Goal: Task Accomplishment & Management: Complete application form

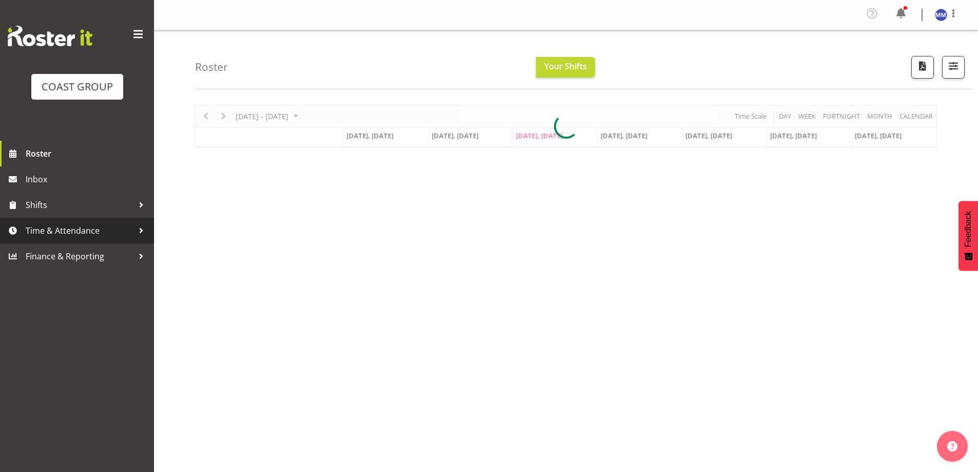
click at [61, 228] on span "Time & Attendance" at bounding box center [80, 230] width 108 height 15
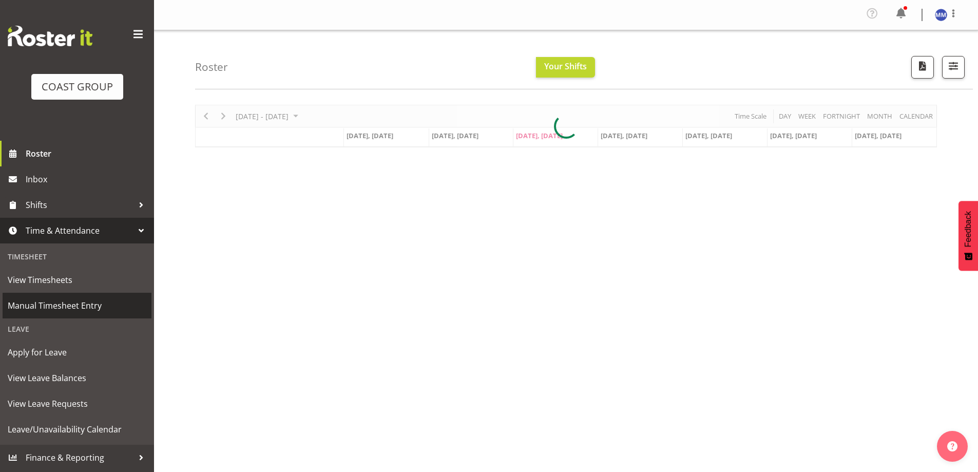
click at [76, 305] on span "Manual Timesheet Entry" at bounding box center [77, 305] width 139 height 15
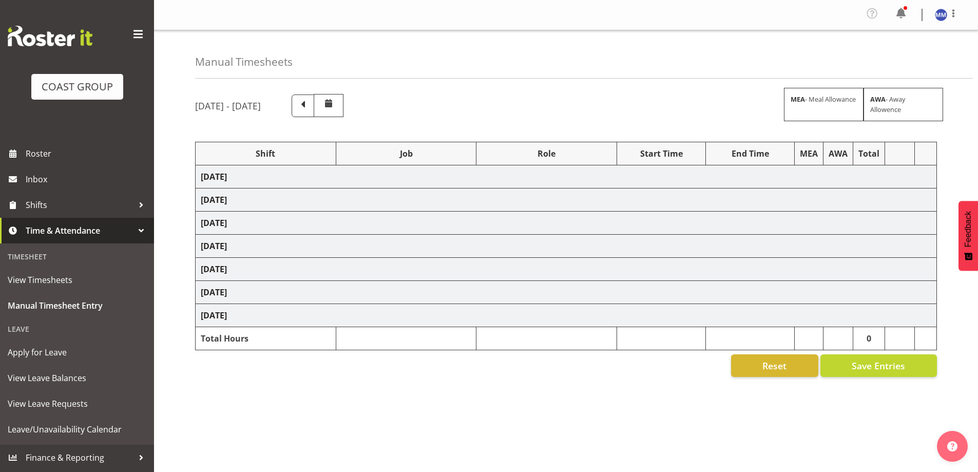
click at [310, 103] on span at bounding box center [302, 104] width 13 height 13
select select "47759"
select select "7032"
select select "47759"
select select "7032"
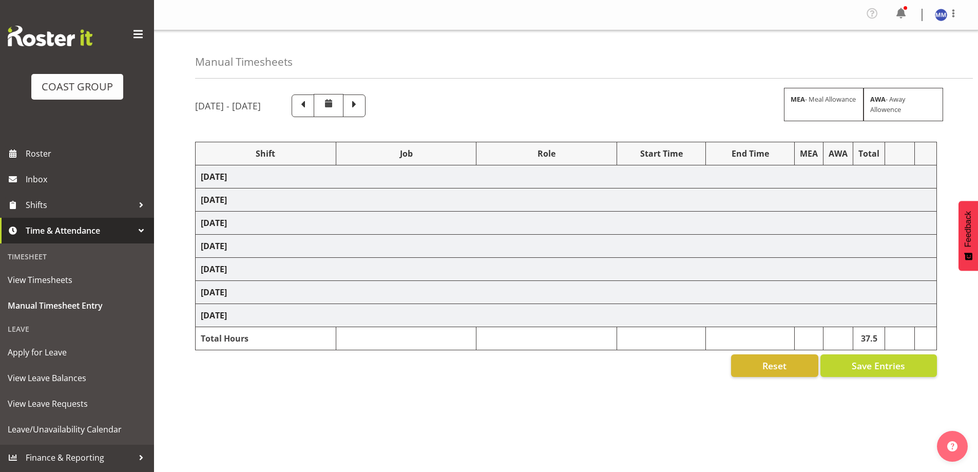
select select "47759"
select select "7032"
select select "47759"
select select "7032"
select select "16"
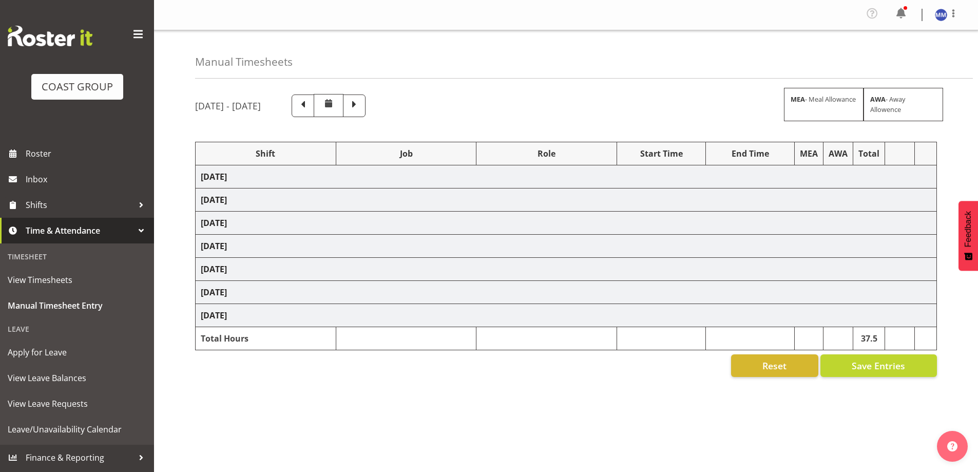
select select "47759"
select select "7032"
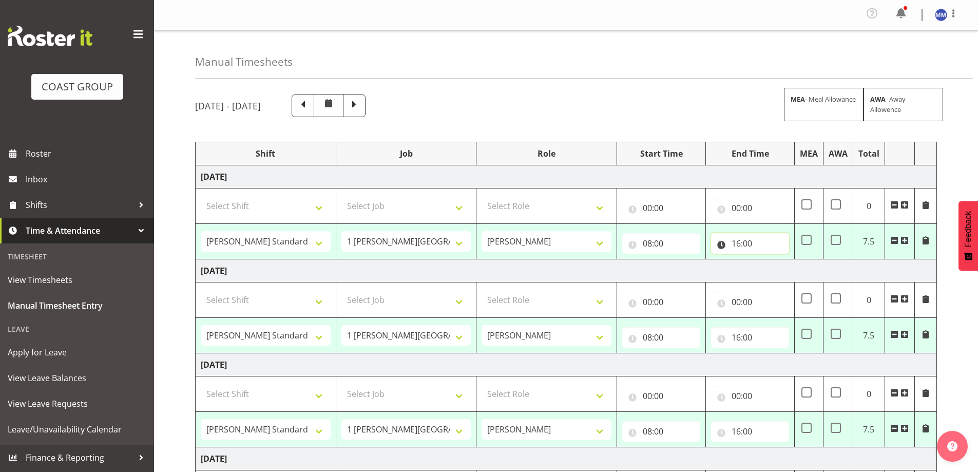
click at [766, 244] on input "16:00" at bounding box center [750, 243] width 78 height 21
drag, startPoint x: 780, startPoint y: 274, endPoint x: 775, endPoint y: 271, distance: 6.0
click at [780, 274] on select "00 01 02 03 04 05 06 07 08 09 10 11 12 13 14 15 16 17 18 19 20 21 22 23" at bounding box center [780, 270] width 23 height 21
select select "15"
click at [769, 260] on select "00 01 02 03 04 05 06 07 08 09 10 11 12 13 14 15 16 17 18 19 20 21 22 23" at bounding box center [780, 270] width 23 height 21
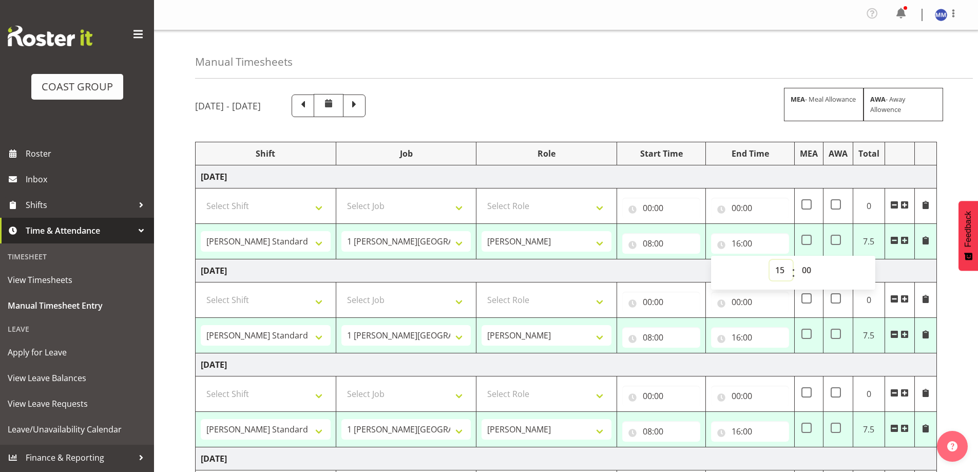
type input "15:00"
click at [752, 334] on input "16:00" at bounding box center [750, 337] width 78 height 21
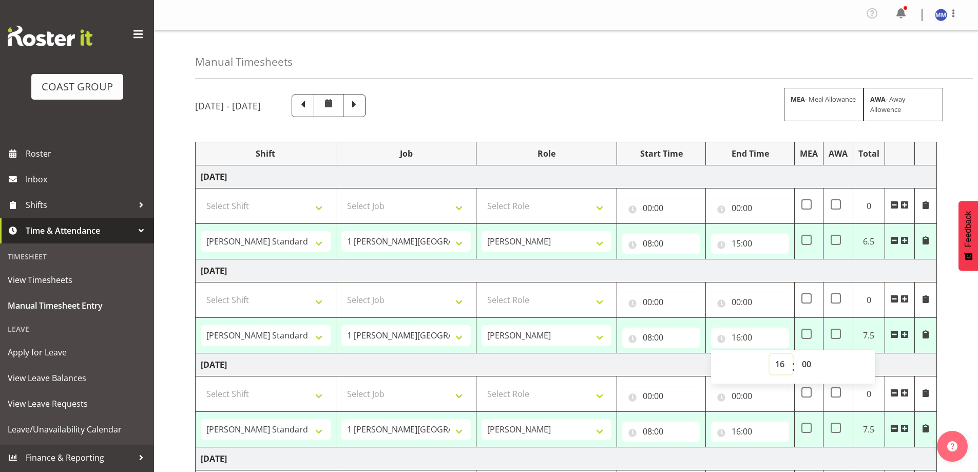
click at [779, 363] on select "00 01 02 03 04 05 06 07 08 09 10 11 12 13 14 15 16 17 18 19 20 21 22 23" at bounding box center [780, 364] width 23 height 21
select select "15"
click at [769, 354] on select "00 01 02 03 04 05 06 07 08 09 10 11 12 13 14 15 16 17 18 19 20 21 22 23" at bounding box center [780, 364] width 23 height 21
type input "15:00"
click at [762, 428] on input "16:00" at bounding box center [750, 431] width 78 height 21
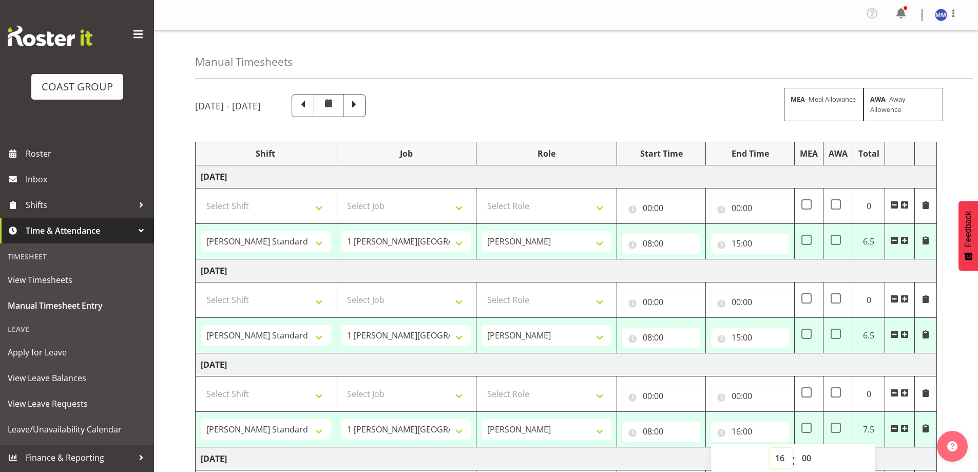
click at [783, 458] on select "00 01 02 03 04 05 06 07 08 09 10 11 12 13 14 15 16 17 18 19 20 21 22 23" at bounding box center [780, 458] width 23 height 21
select select "15"
click at [769, 448] on select "00 01 02 03 04 05 06 07 08 09 10 11 12 13 14 15 16 17 18 19 20 21 22 23" at bounding box center [780, 458] width 23 height 21
type input "15:00"
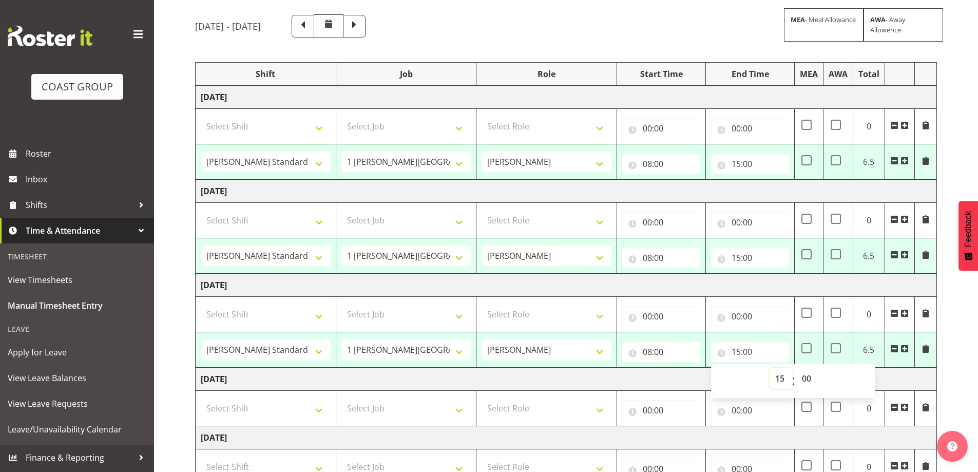
scroll to position [308, 0]
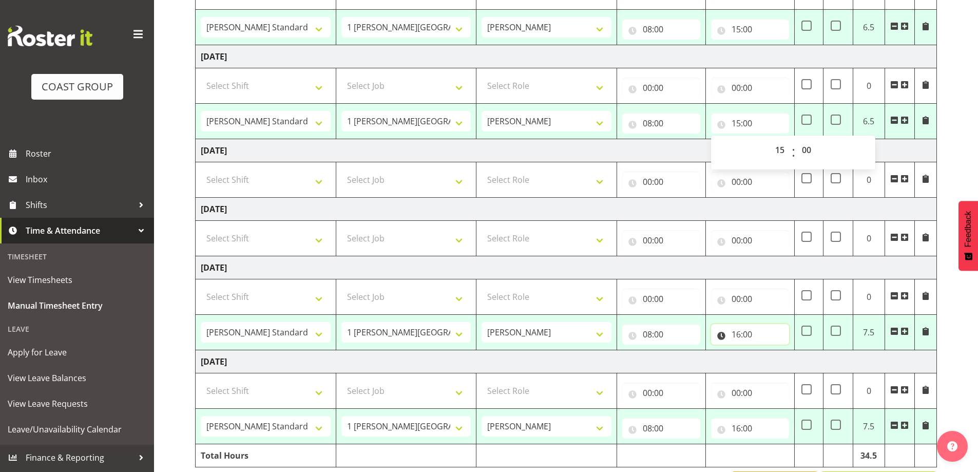
click at [764, 335] on input "16:00" at bounding box center [750, 334] width 78 height 21
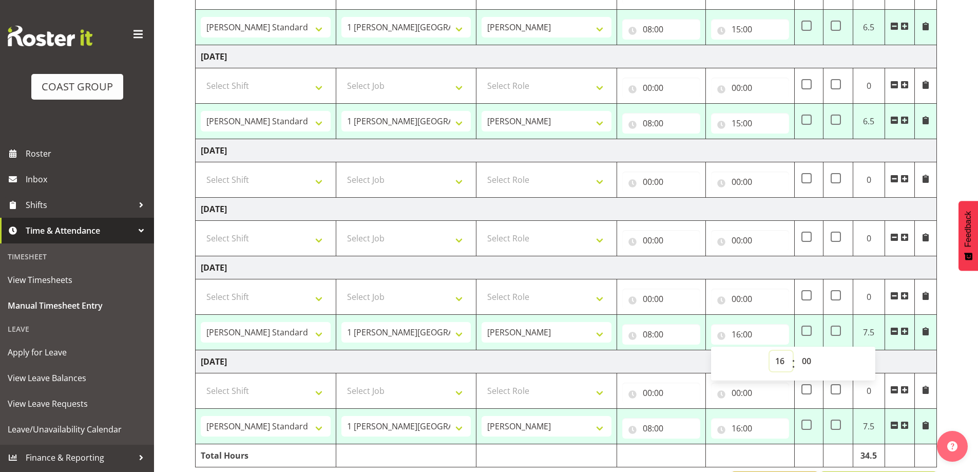
drag, startPoint x: 776, startPoint y: 358, endPoint x: 775, endPoint y: 368, distance: 9.8
click at [776, 358] on select "00 01 02 03 04 05 06 07 08 09 10 11 12 13 14 15 16 17 18 19 20 21 22 23" at bounding box center [780, 361] width 23 height 21
select select "15"
click at [769, 351] on select "00 01 02 03 04 05 06 07 08 09 10 11 12 13 14 15 16 17 18 19 20 21 22 23" at bounding box center [780, 361] width 23 height 21
type input "15:00"
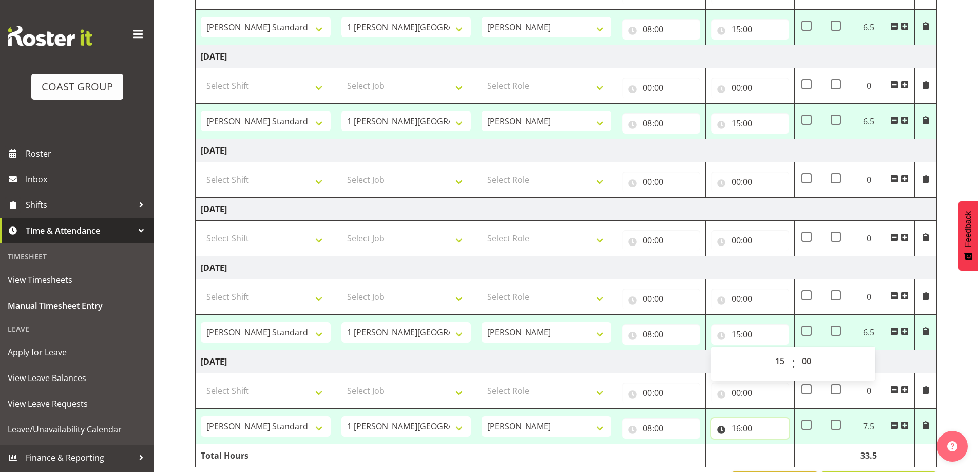
click at [771, 422] on input "16:00" at bounding box center [750, 428] width 78 height 21
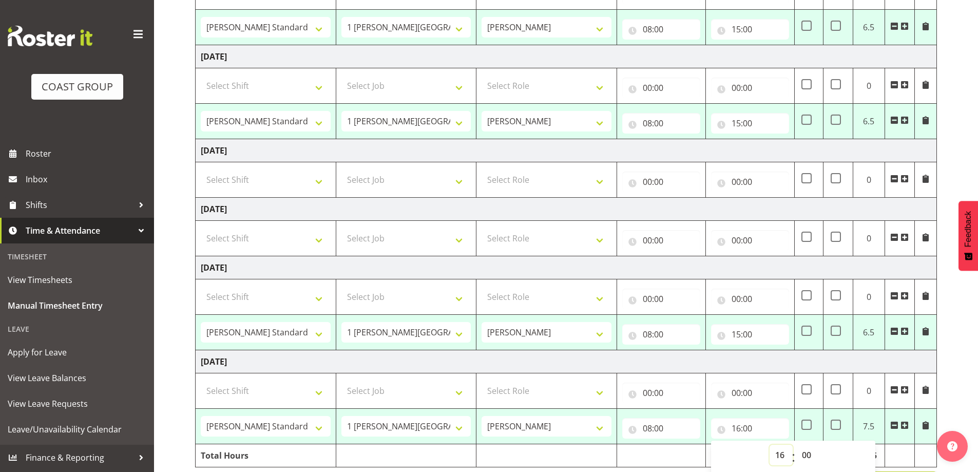
click at [775, 457] on select "00 01 02 03 04 05 06 07 08 09 10 11 12 13 14 15 16 17 18 19 20 21 22 23" at bounding box center [780, 455] width 23 height 21
select select "15"
click at [769, 445] on select "00 01 02 03 04 05 06 07 08 09 10 11 12 13 14 15 16 17 18 19 20 21 22 23" at bounding box center [780, 455] width 23 height 21
type input "15:00"
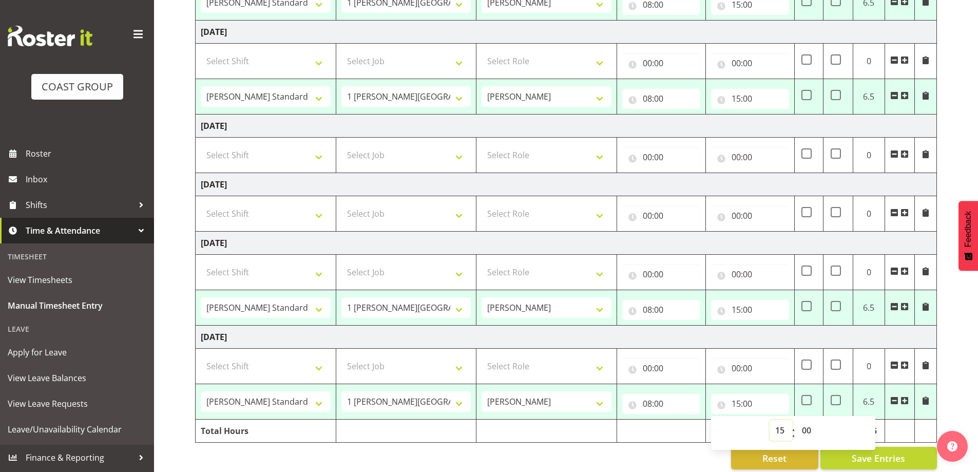
scroll to position [345, 0]
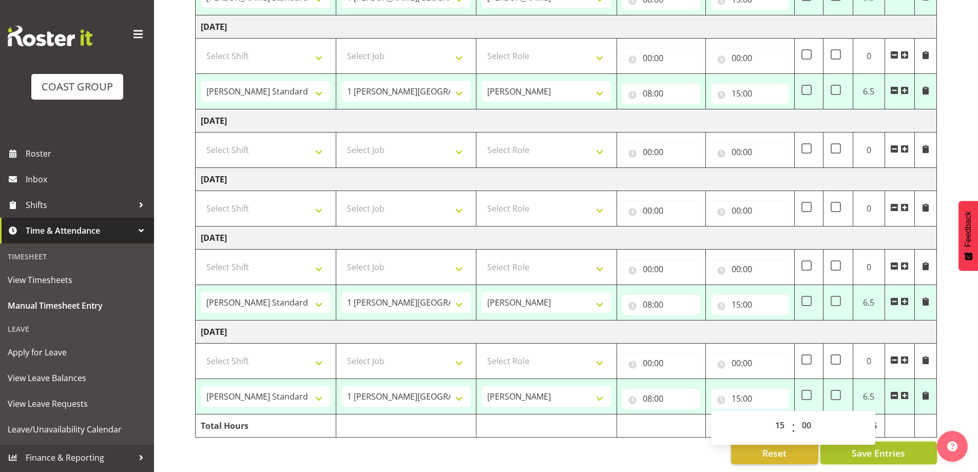
click at [899, 446] on span "Save Entries" at bounding box center [878, 452] width 53 height 13
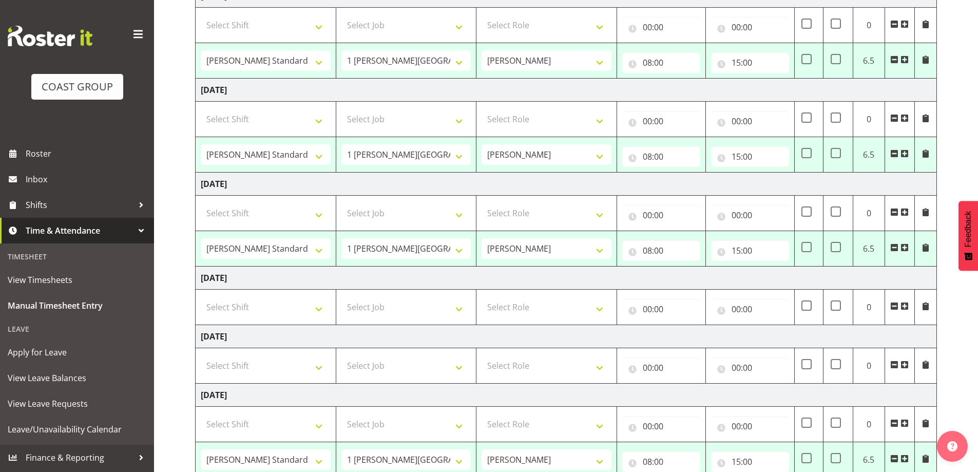
scroll to position [37, 0]
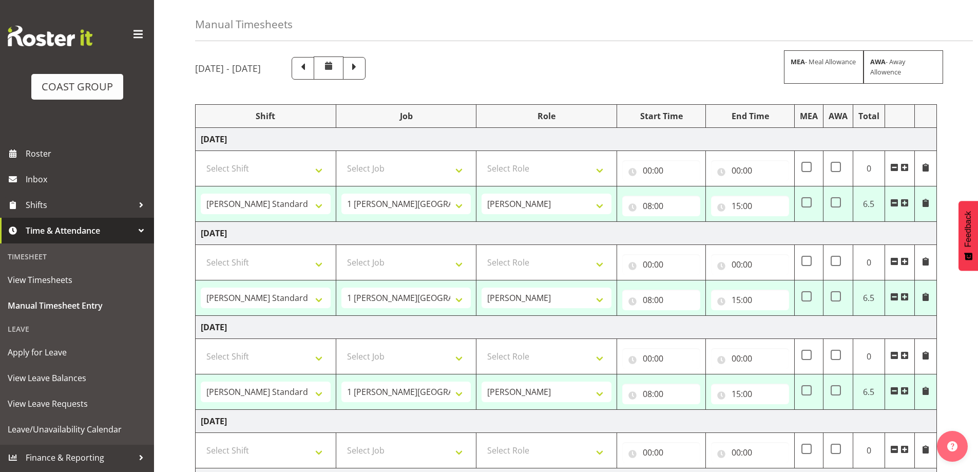
select select "47759"
select select "7032"
type input "08:00"
type input "15:00"
select select "47759"
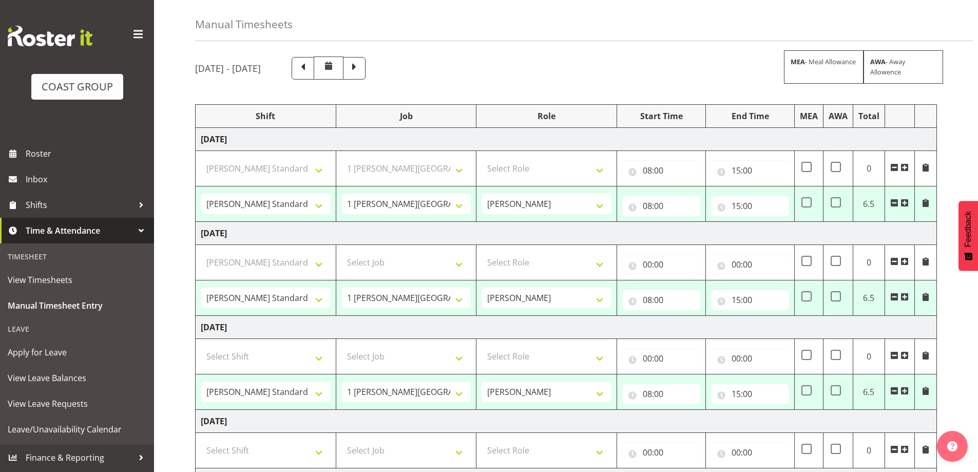
select select "7032"
type input "08:00"
type input "15:00"
select select "47759"
select select "7032"
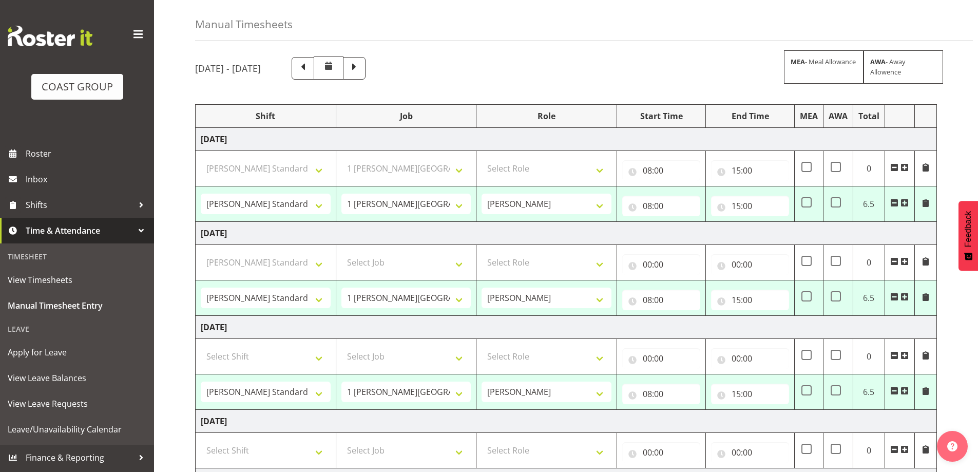
type input "08:00"
type input "15:00"
select select "47759"
select select "7032"
type input "08:00"
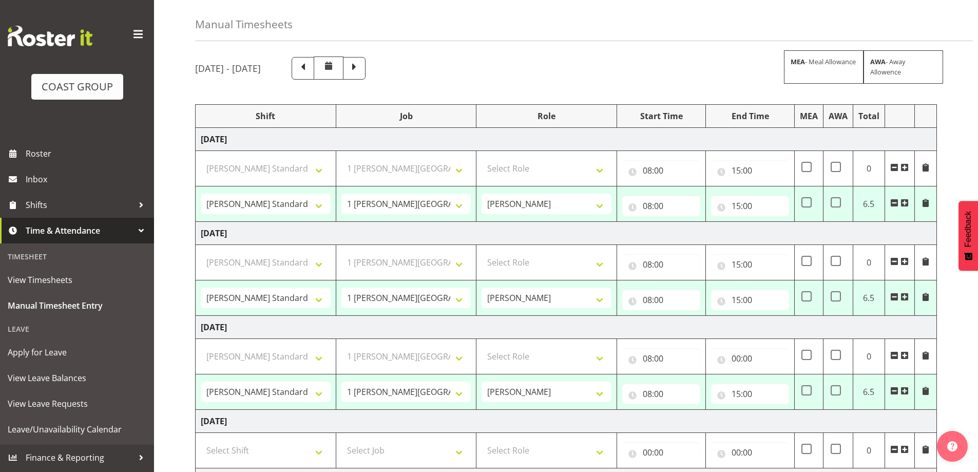
type input "15:00"
select select "47759"
select select "7032"
type input "08:00"
type input "15:00"
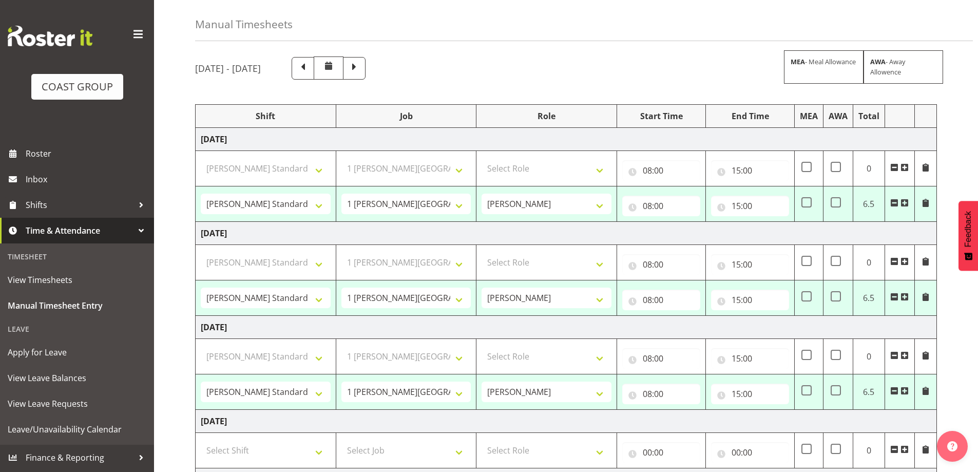
select select "47759"
select select "7032"
select select "47759"
select select "7032"
select select "47759"
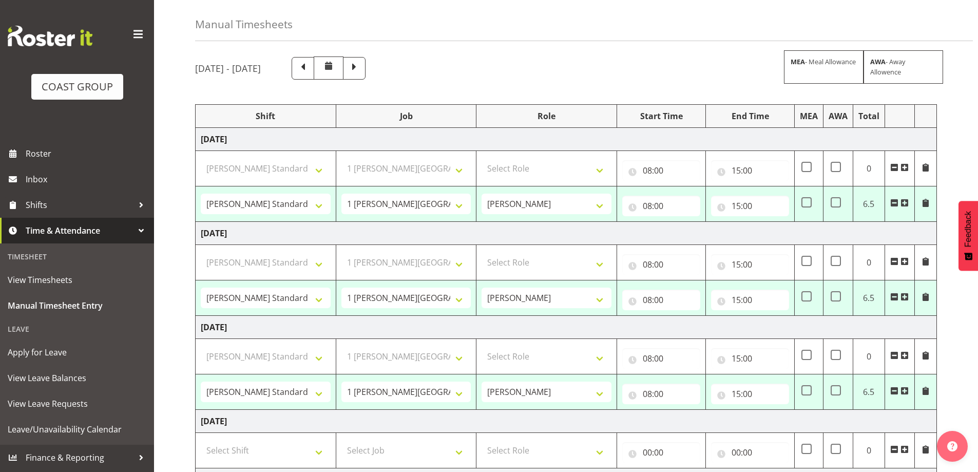
select select "7032"
select select "47759"
select select "7032"
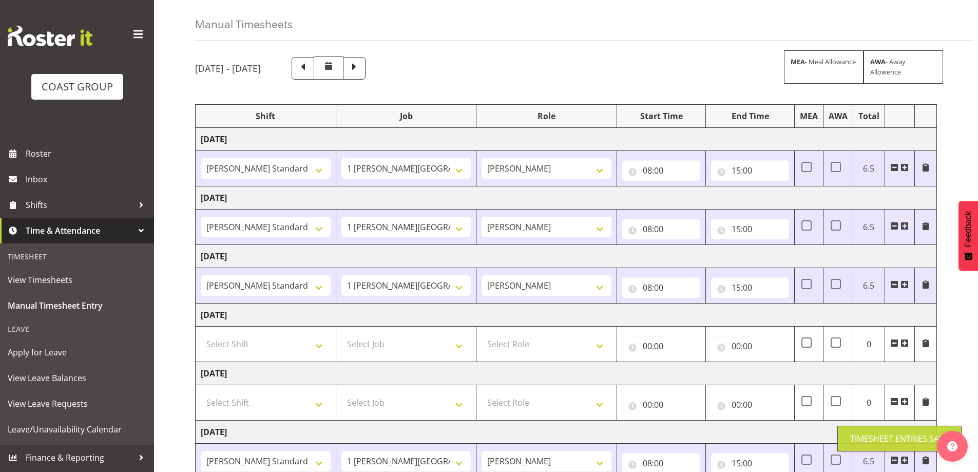
scroll to position [0, 0]
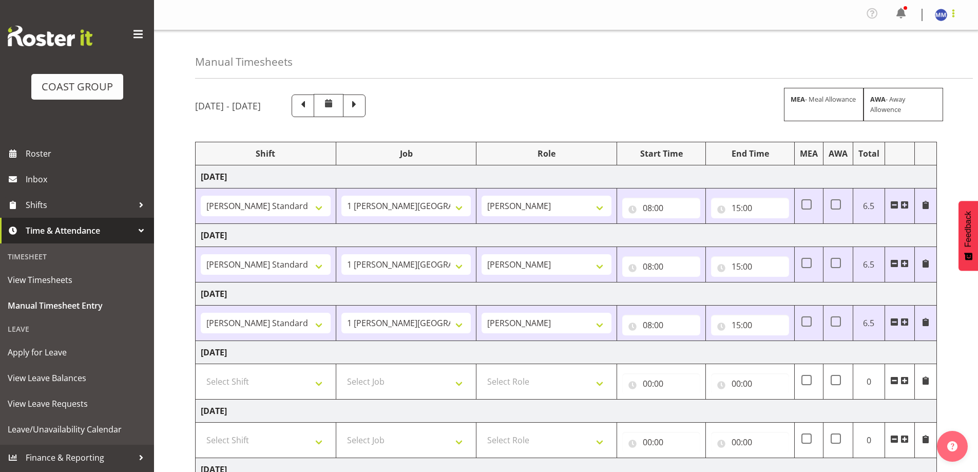
click at [955, 14] on span at bounding box center [953, 13] width 12 height 12
click at [942, 59] on link "Log Out" at bounding box center [910, 56] width 99 height 18
